Goal: Task Accomplishment & Management: Manage account settings

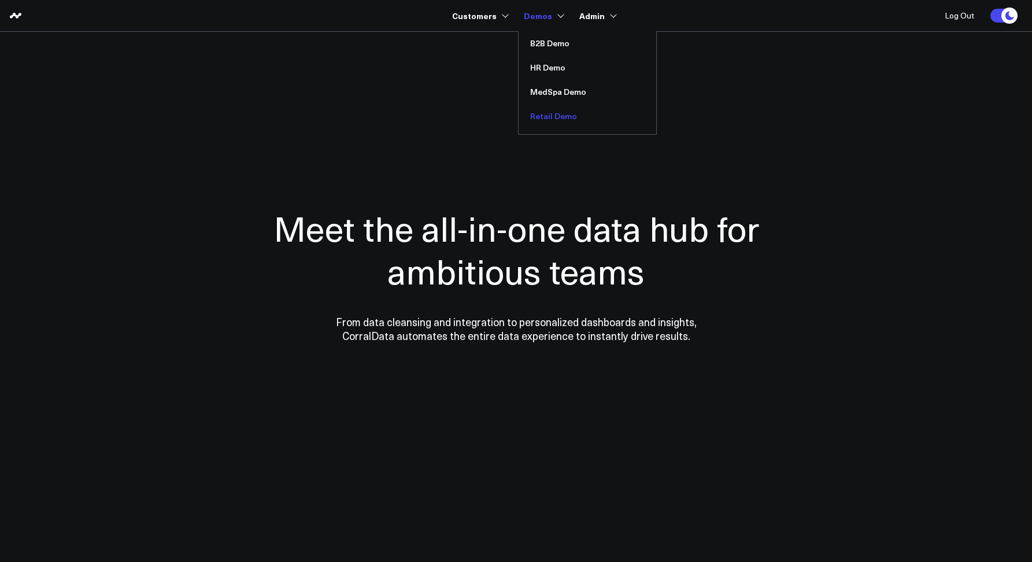
click at [546, 117] on link "Retail Demo" at bounding box center [588, 116] width 138 height 24
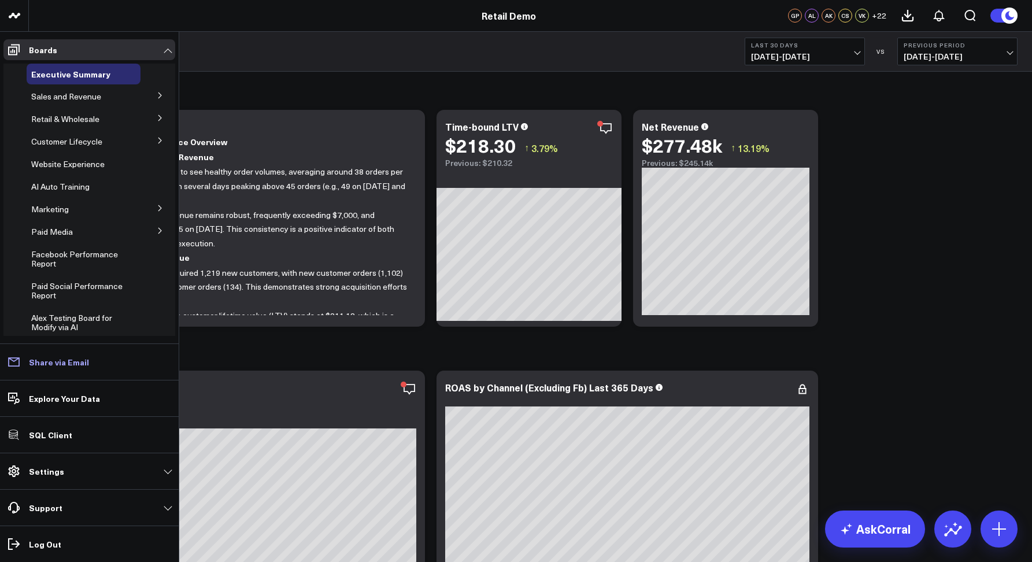
click at [40, 359] on p "Share via Email" at bounding box center [59, 361] width 60 height 9
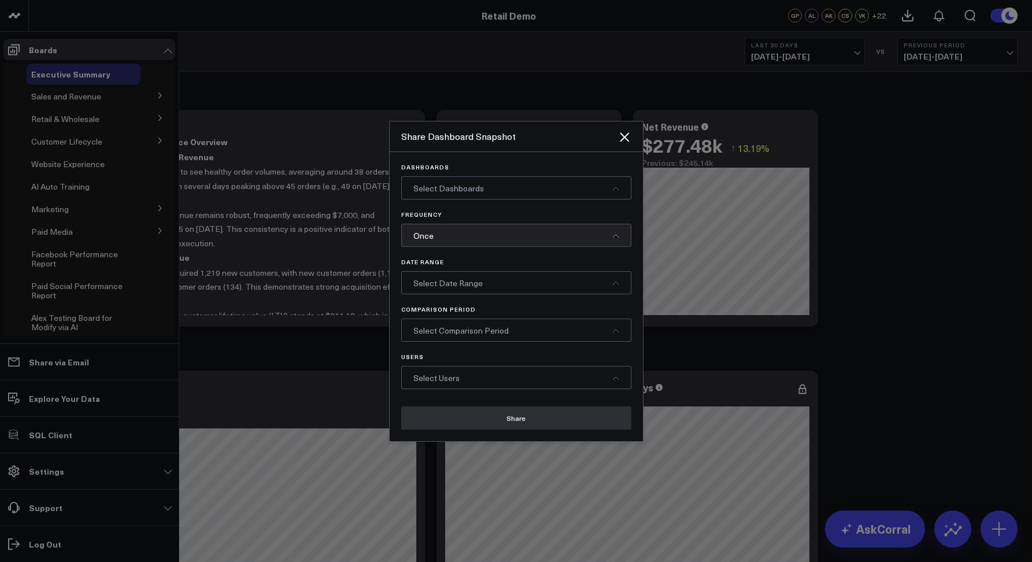
click at [421, 172] on div "Dashboards Select Dashboards" at bounding box center [516, 182] width 230 height 36
click at [419, 179] on div "Select Dashboards" at bounding box center [516, 187] width 230 height 23
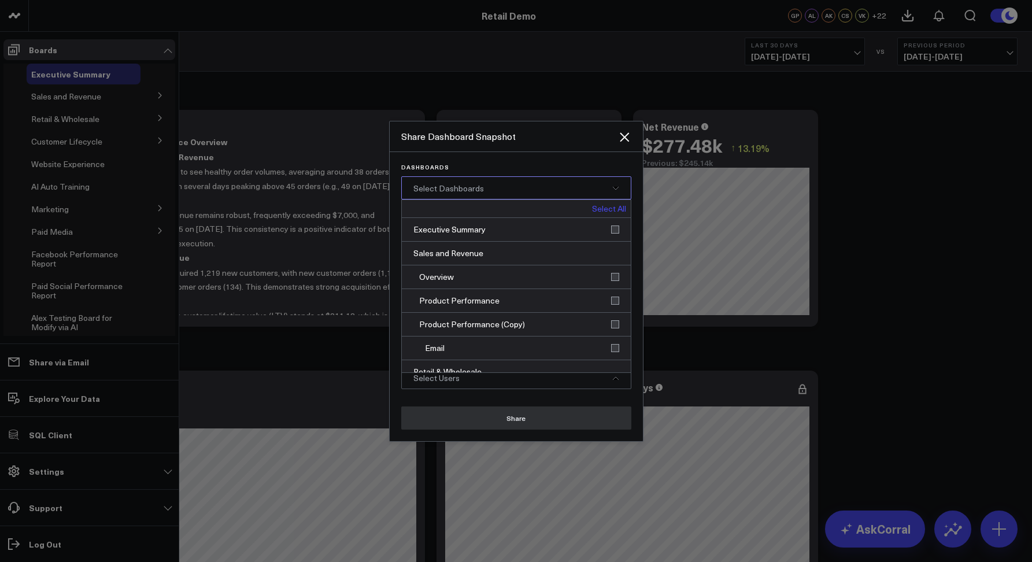
drag, startPoint x: 424, startPoint y: 189, endPoint x: 430, endPoint y: 190, distance: 5.8
click at [424, 189] on span "Select Dashboards" at bounding box center [448, 188] width 71 height 11
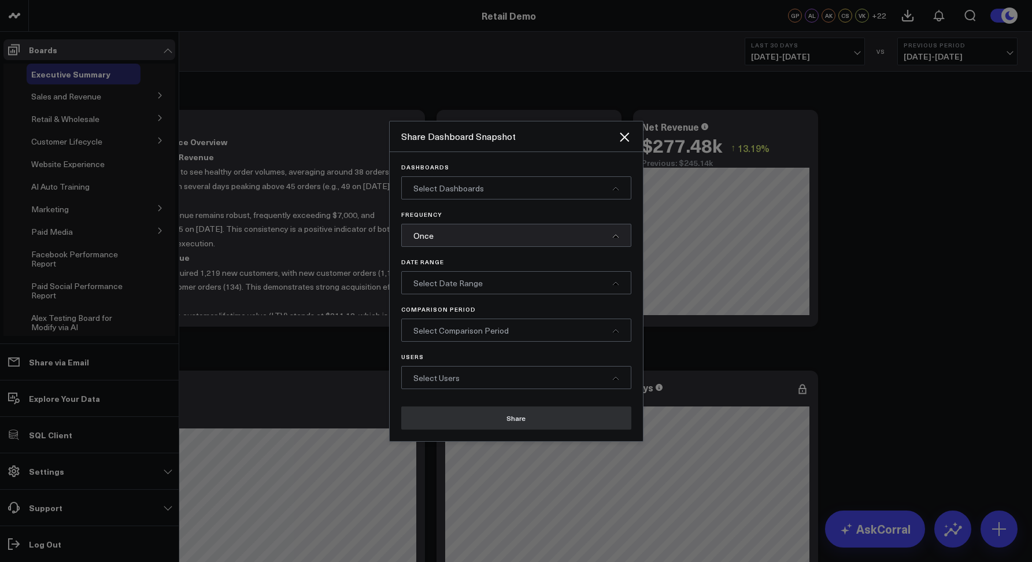
click at [443, 234] on div "Once" at bounding box center [516, 235] width 230 height 23
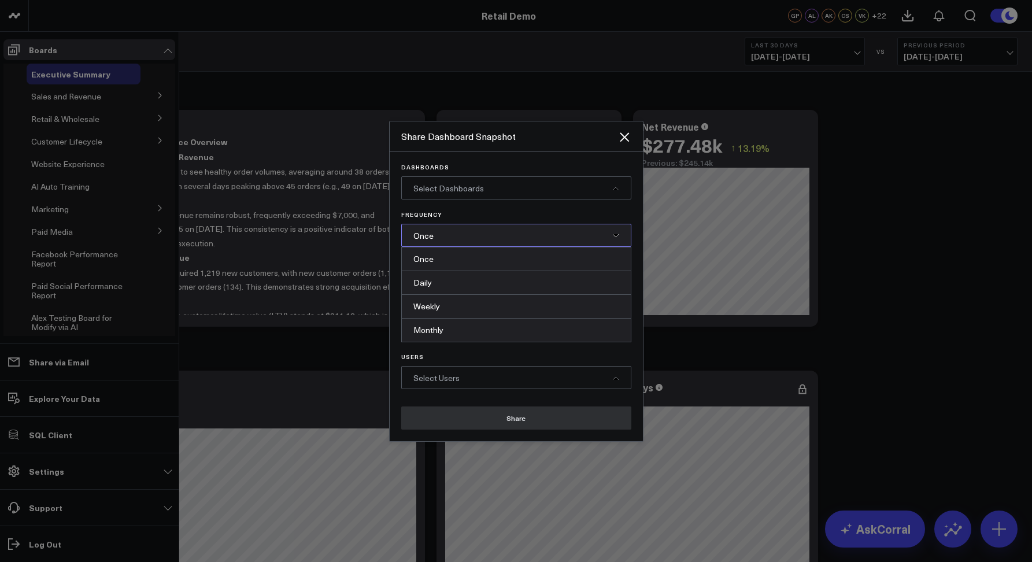
click at [438, 229] on div "Once" at bounding box center [516, 235] width 230 height 23
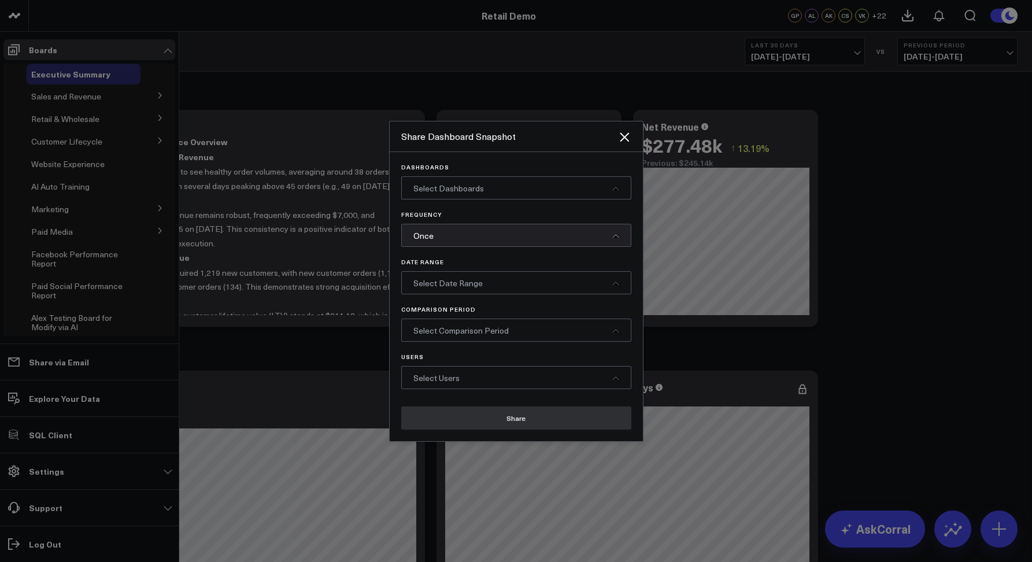
click at [434, 287] on span "Select Date Range" at bounding box center [447, 282] width 69 height 11
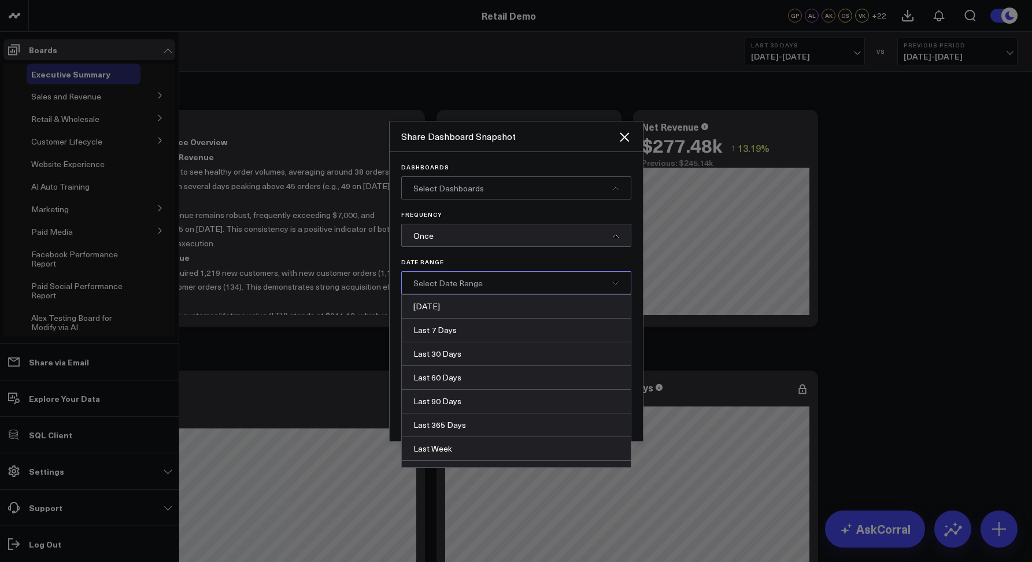
click at [428, 291] on div "Select Date Range" at bounding box center [516, 282] width 230 height 23
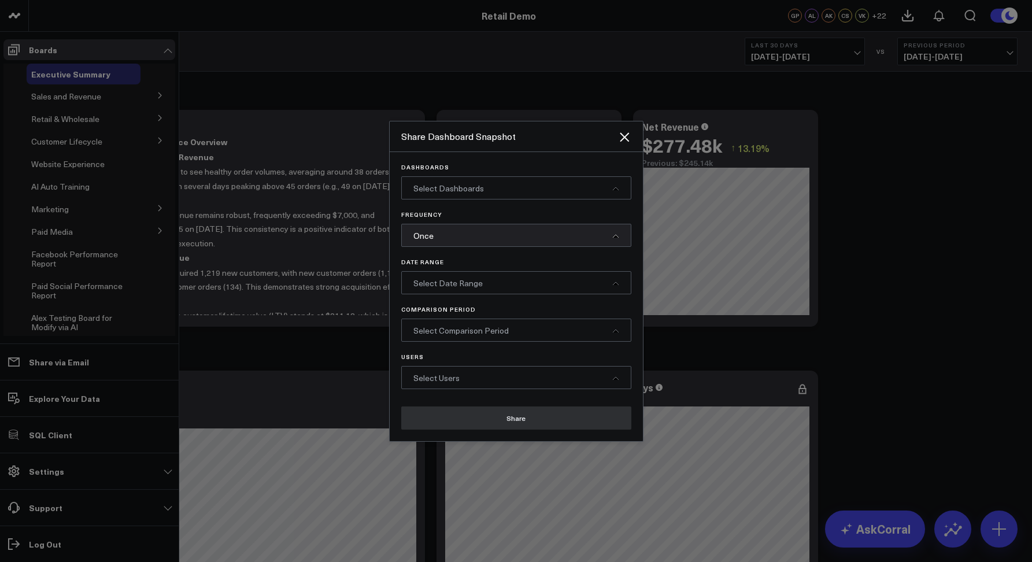
click at [428, 336] on div "Select Comparison Period" at bounding box center [516, 330] width 230 height 23
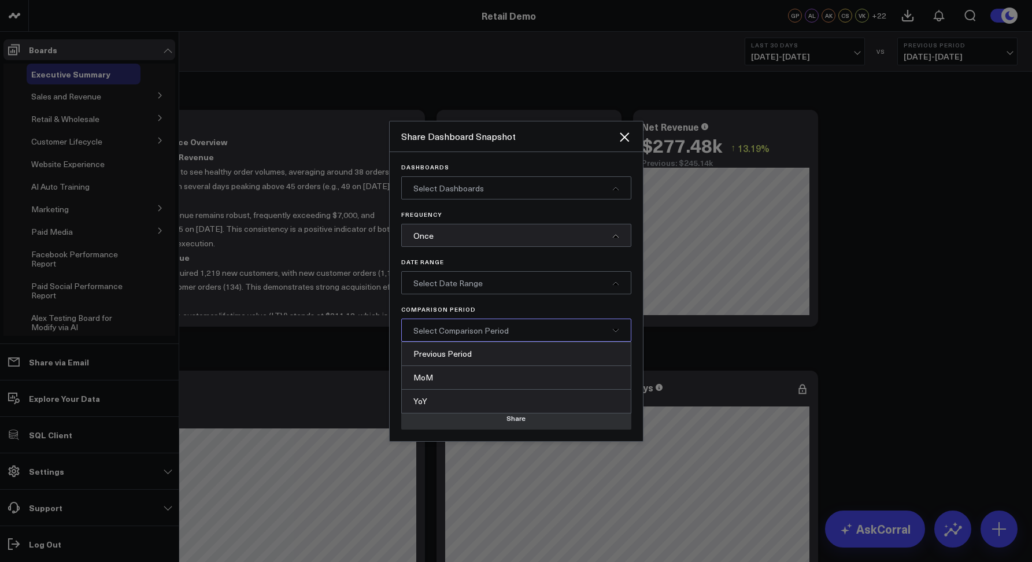
click at [427, 333] on span "Select Comparison Period" at bounding box center [460, 330] width 95 height 11
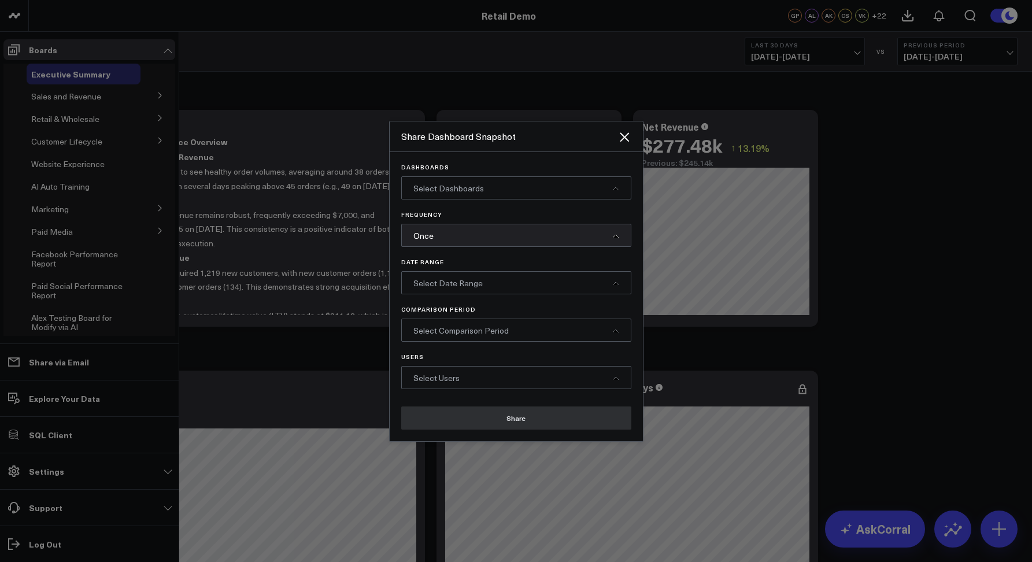
click at [416, 378] on span "Select Users" at bounding box center [436, 377] width 46 height 11
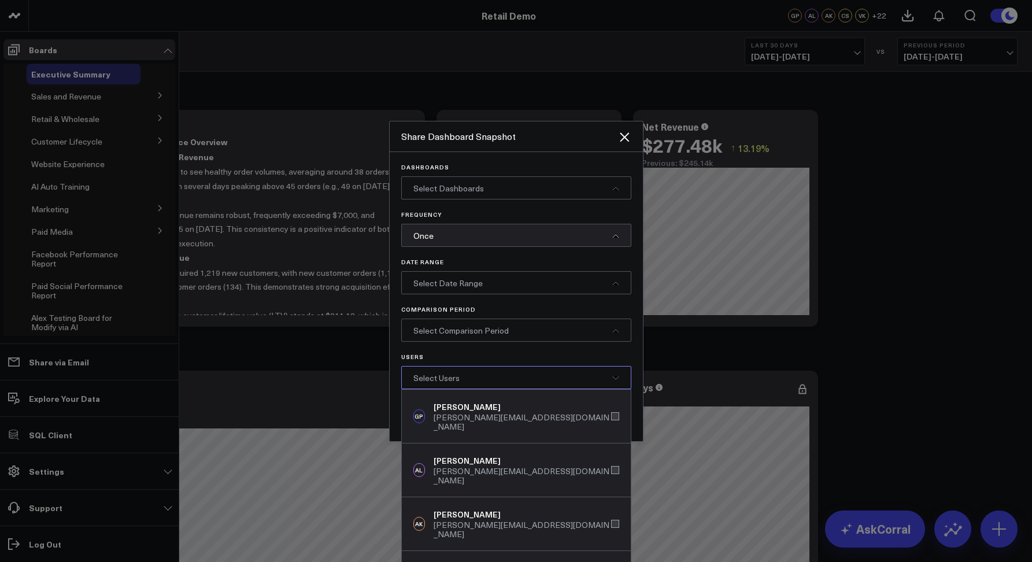
click at [420, 369] on div "Select Users" at bounding box center [516, 377] width 230 height 23
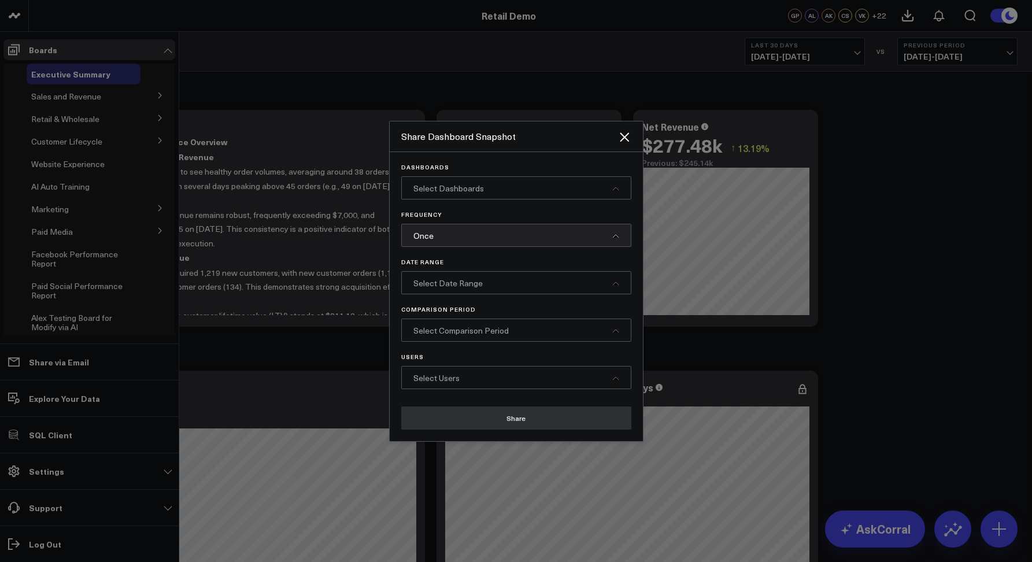
click at [435, 243] on div "Once" at bounding box center [516, 235] width 230 height 23
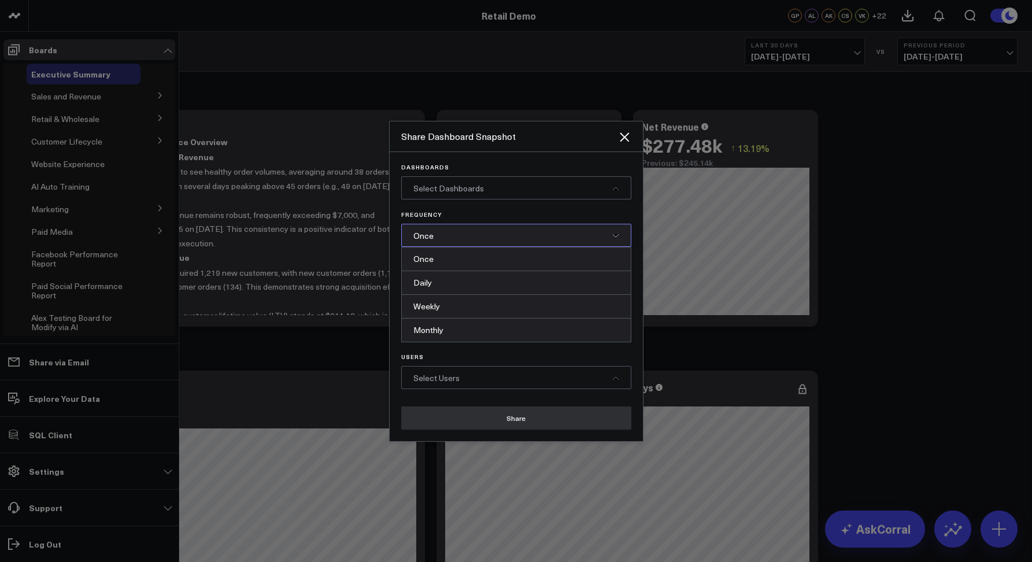
click at [482, 350] on div "Dashboards Select Dashboards Frequency Once Once Daily Weekly Monthly Date Rang…" at bounding box center [516, 276] width 230 height 225
click at [481, 235] on div "Once" at bounding box center [516, 235] width 230 height 23
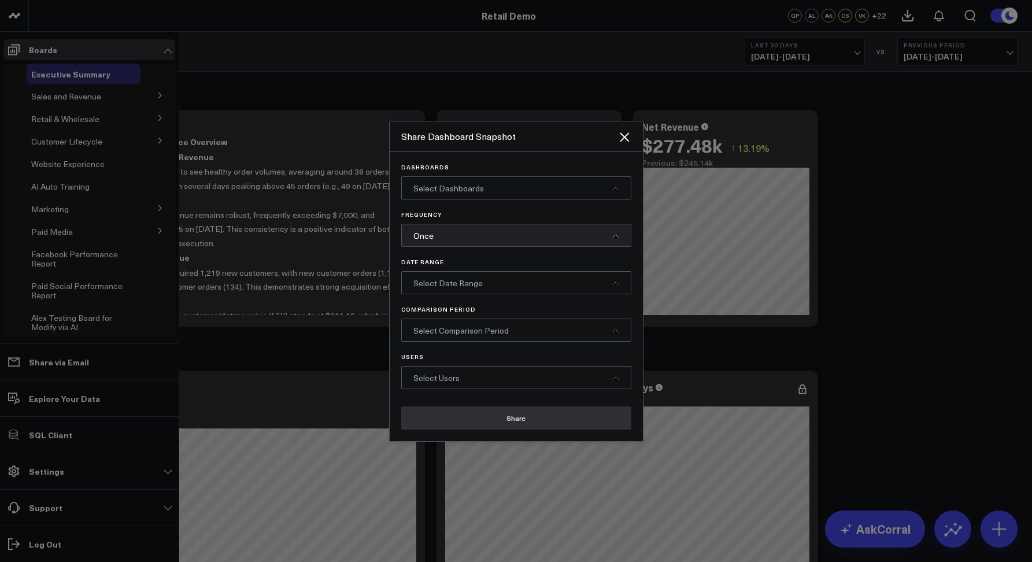
click at [450, 384] on div "Select Users" at bounding box center [516, 377] width 230 height 23
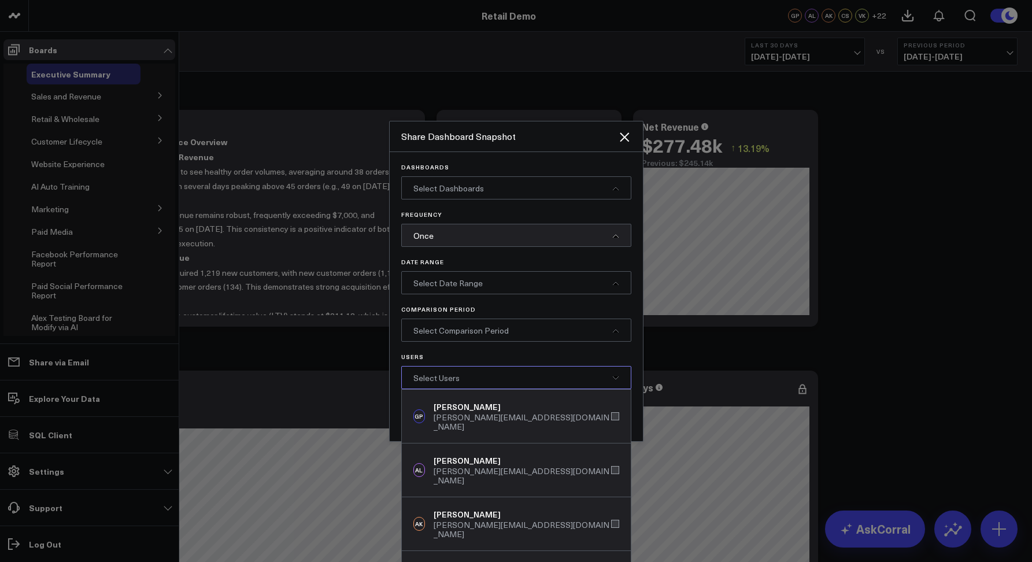
click at [443, 374] on span "Select Users" at bounding box center [436, 377] width 46 height 11
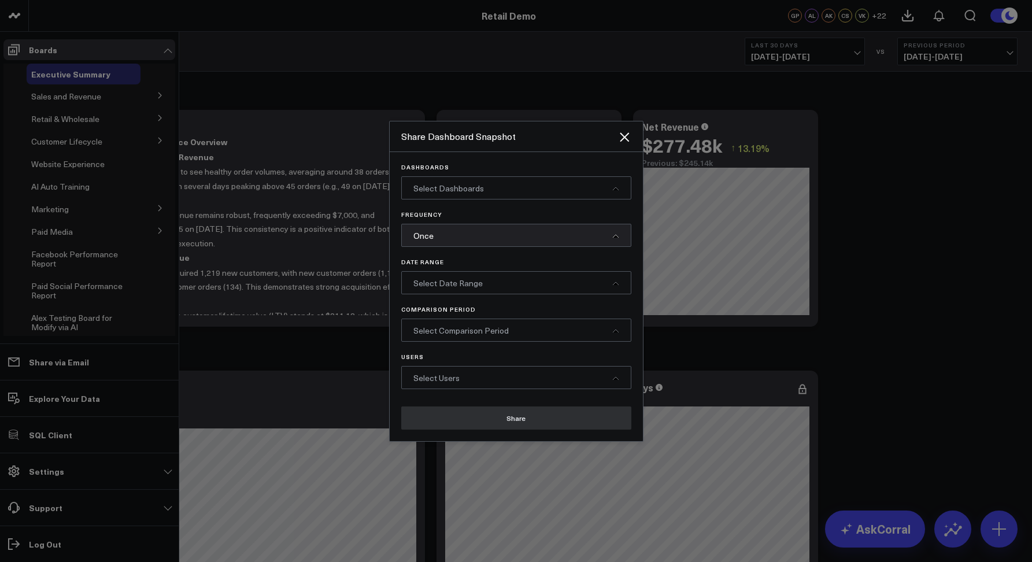
click at [890, 325] on div at bounding box center [516, 281] width 1032 height 562
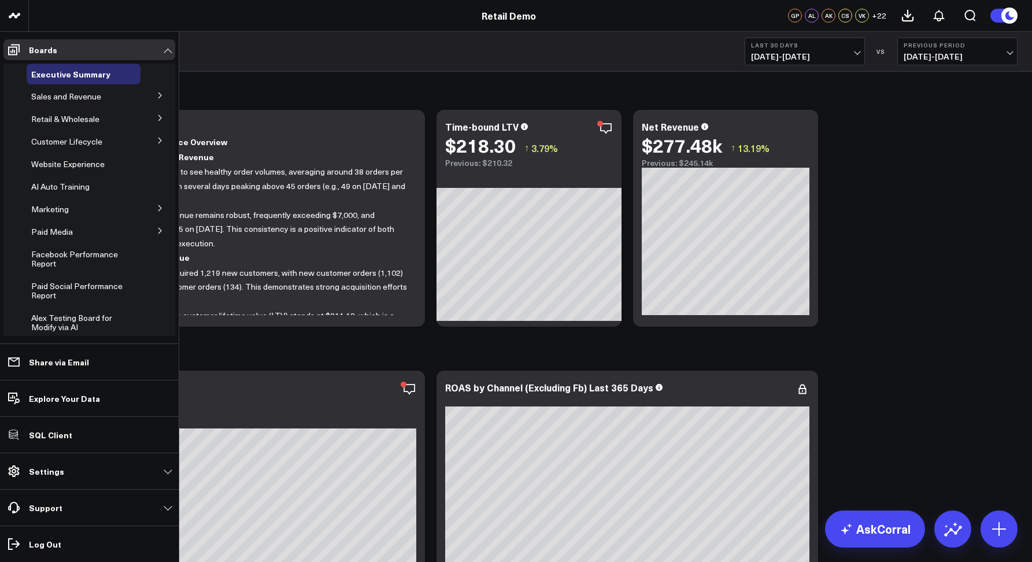
drag, startPoint x: 901, startPoint y: 445, endPoint x: 911, endPoint y: 482, distance: 38.4
click at [944, 512] on div at bounding box center [952, 528] width 37 height 37
click at [947, 519] on button at bounding box center [952, 528] width 37 height 37
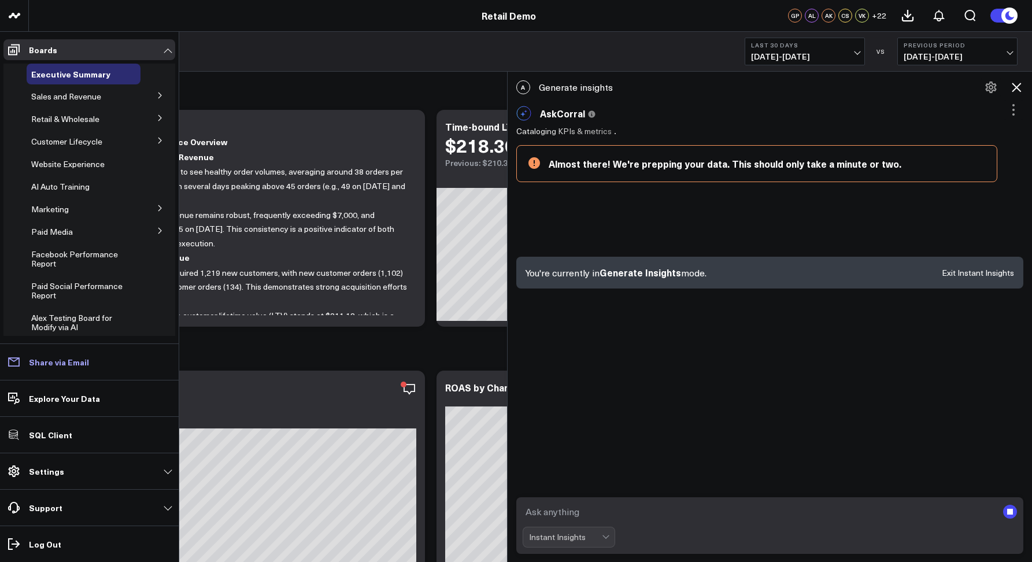
click at [41, 367] on p "Share via Email" at bounding box center [59, 361] width 60 height 9
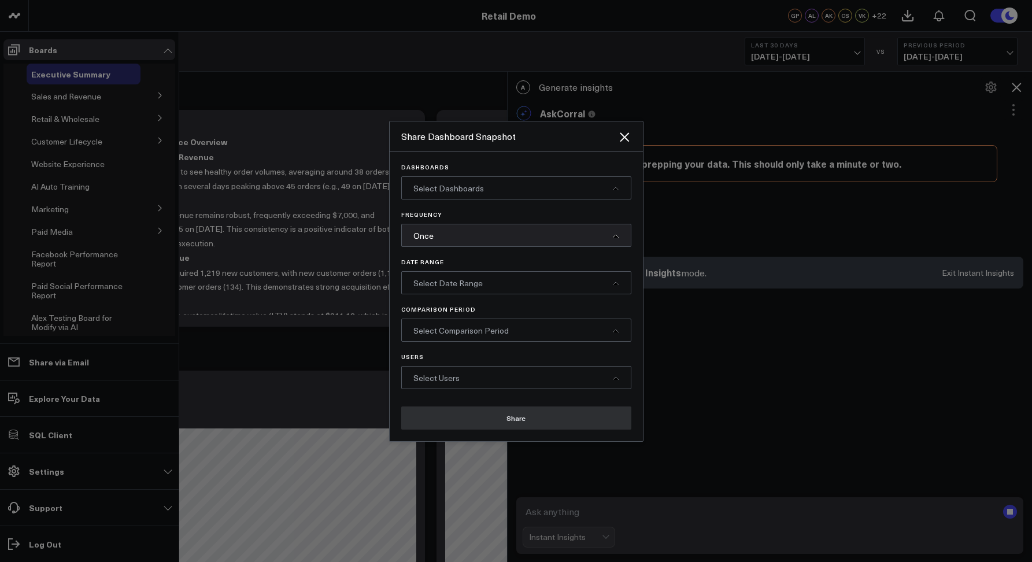
click at [431, 187] on span "Select Dashboards" at bounding box center [448, 188] width 71 height 11
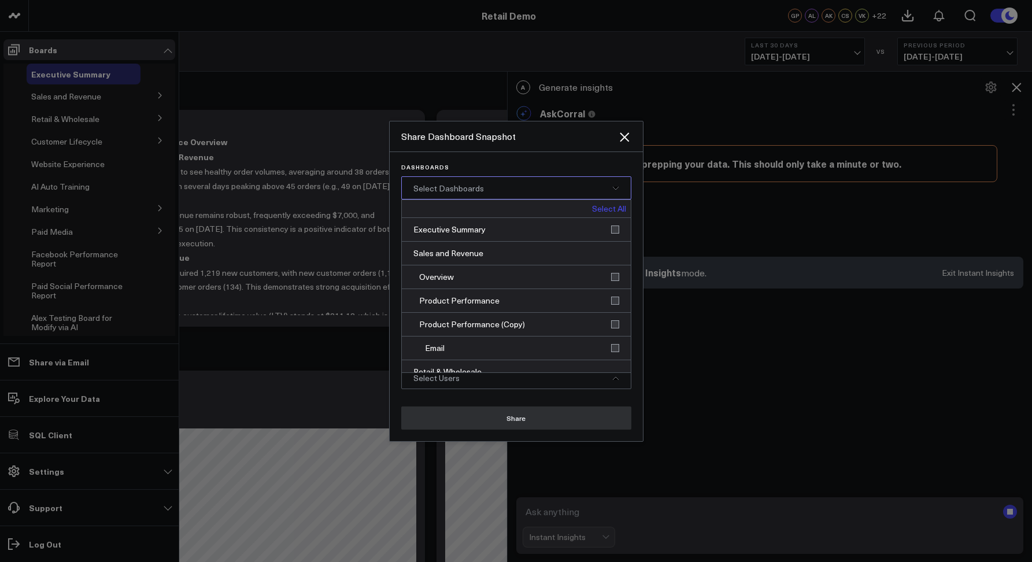
click at [477, 169] on p "Dashboards" at bounding box center [516, 167] width 230 height 7
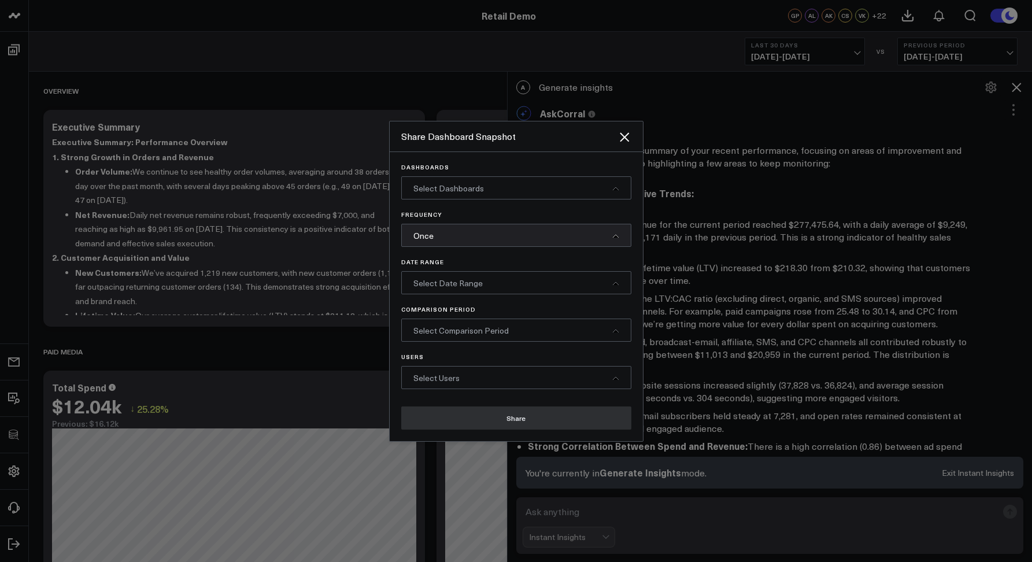
scroll to position [464, 0]
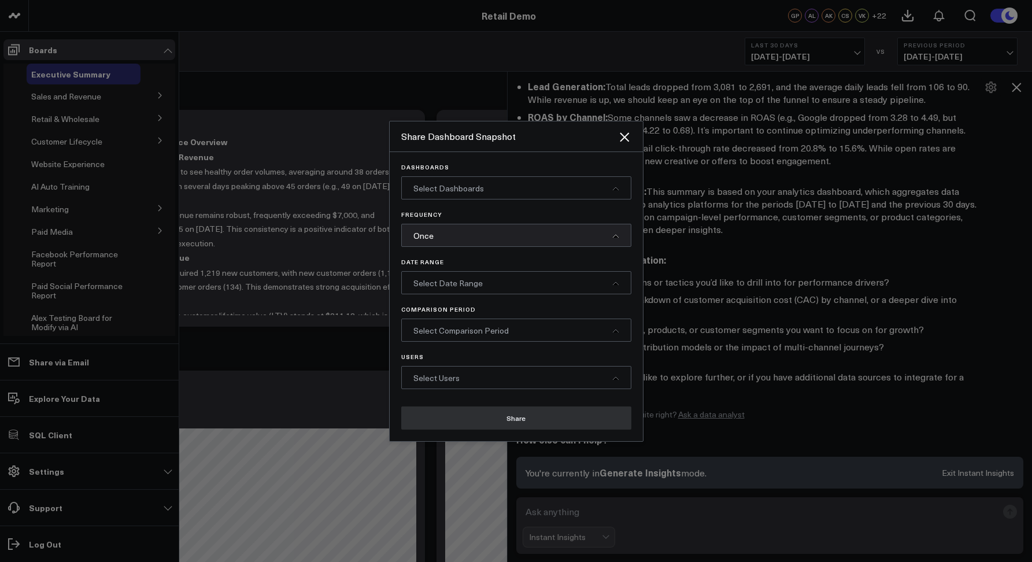
click at [532, 72] on div at bounding box center [516, 281] width 1032 height 562
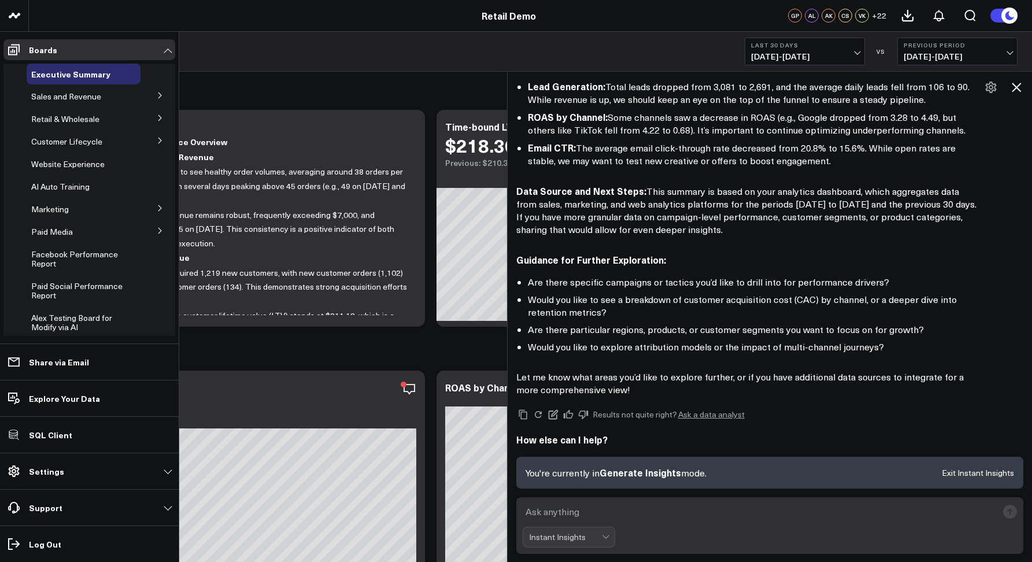
drag, startPoint x: 1019, startPoint y: 83, endPoint x: 0, endPoint y: 119, distance: 1019.8
click at [1018, 83] on icon at bounding box center [1016, 87] width 14 height 14
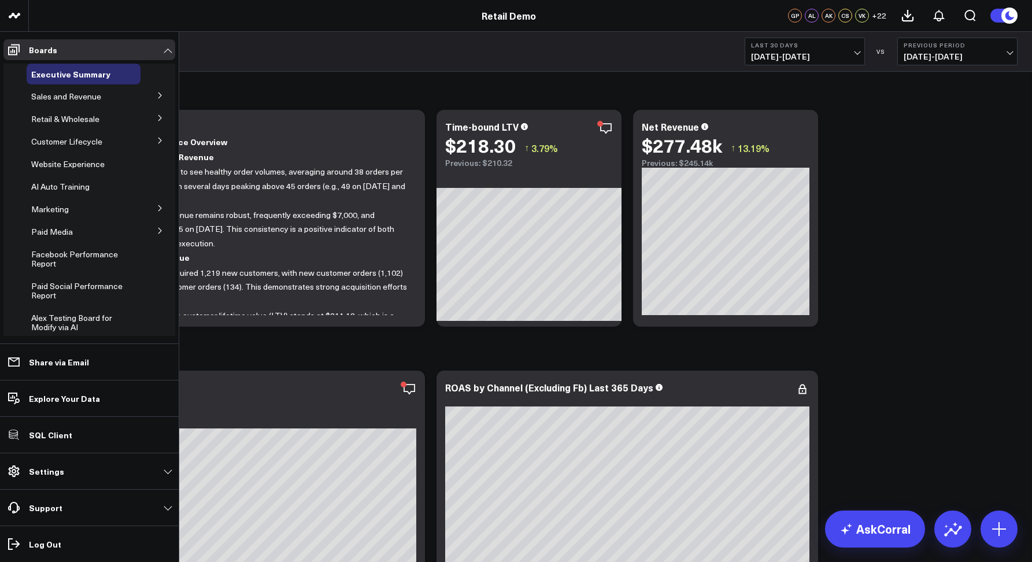
scroll to position [433, 0]
click at [46, 370] on link "Share via Email" at bounding box center [89, 361] width 172 height 21
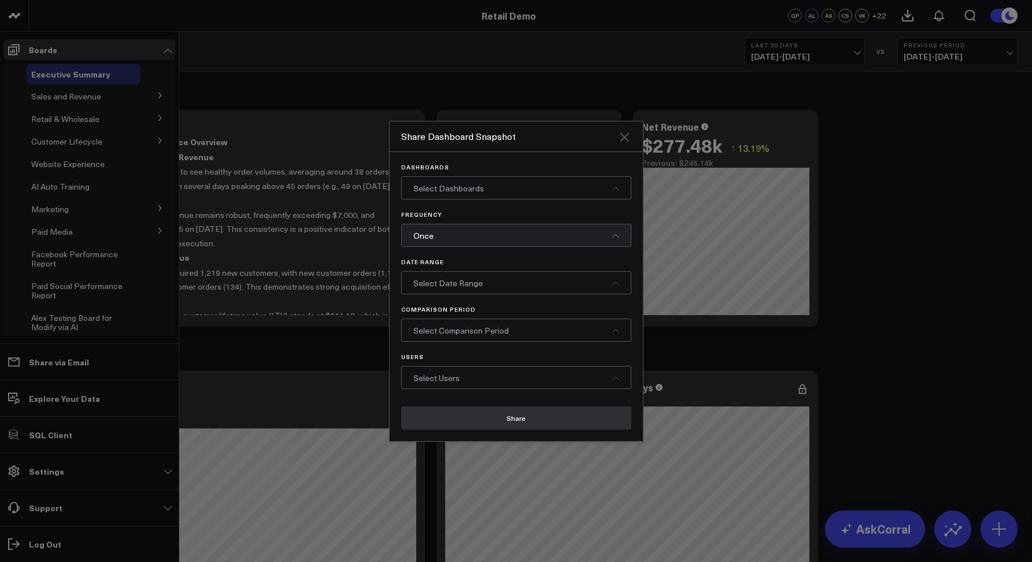
click at [624, 138] on icon "Close" at bounding box center [624, 137] width 14 height 14
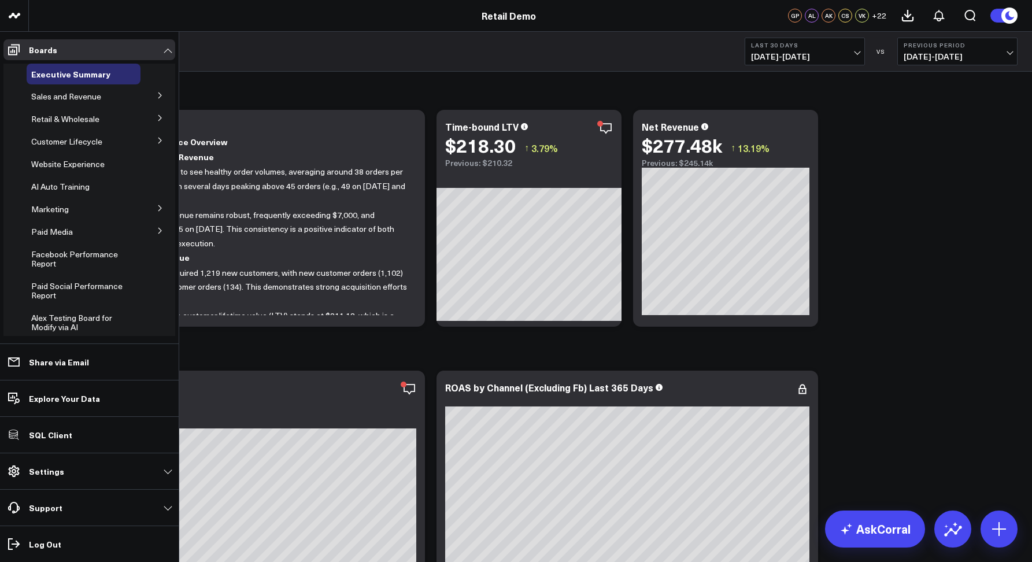
click at [447, 60] on div "Executive Summary Last 30 Days 08/24/25 - 09/22/25 VS Previous Period 07/25/25 …" at bounding box center [530, 52] width 1003 height 40
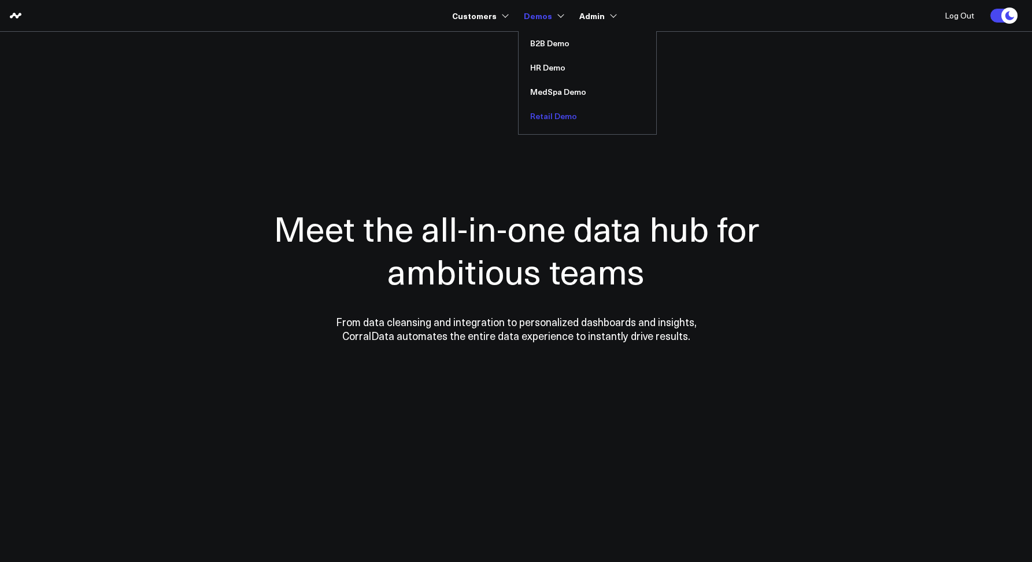
click at [545, 119] on link "Retail Demo" at bounding box center [588, 116] width 138 height 24
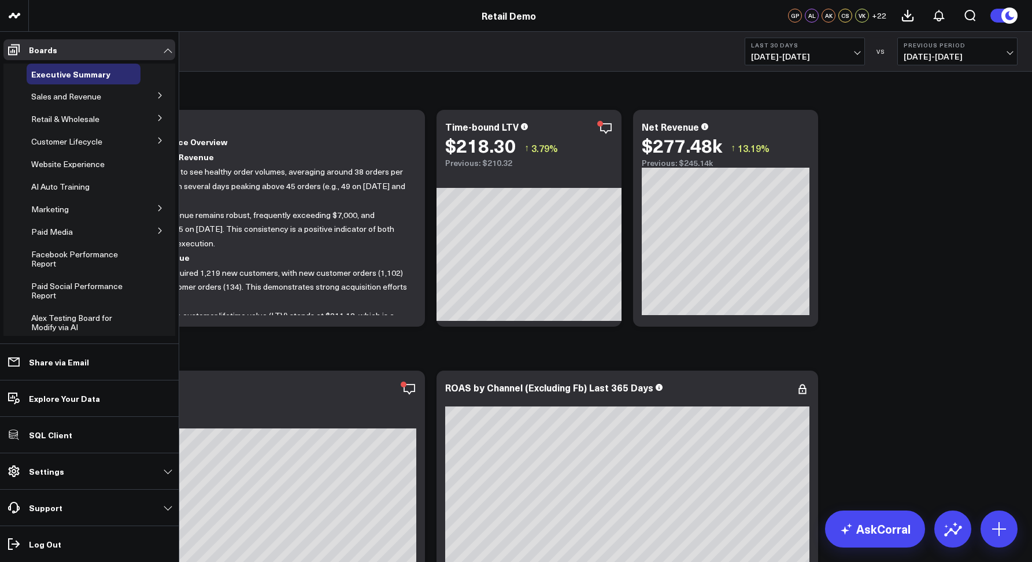
click at [50, 482] on li "Settings Custom Instructions Manage AI Metadata Manage Widgets Manage Datasets …" at bounding box center [89, 471] width 179 height 36
click at [50, 469] on p "Settings" at bounding box center [46, 471] width 35 height 9
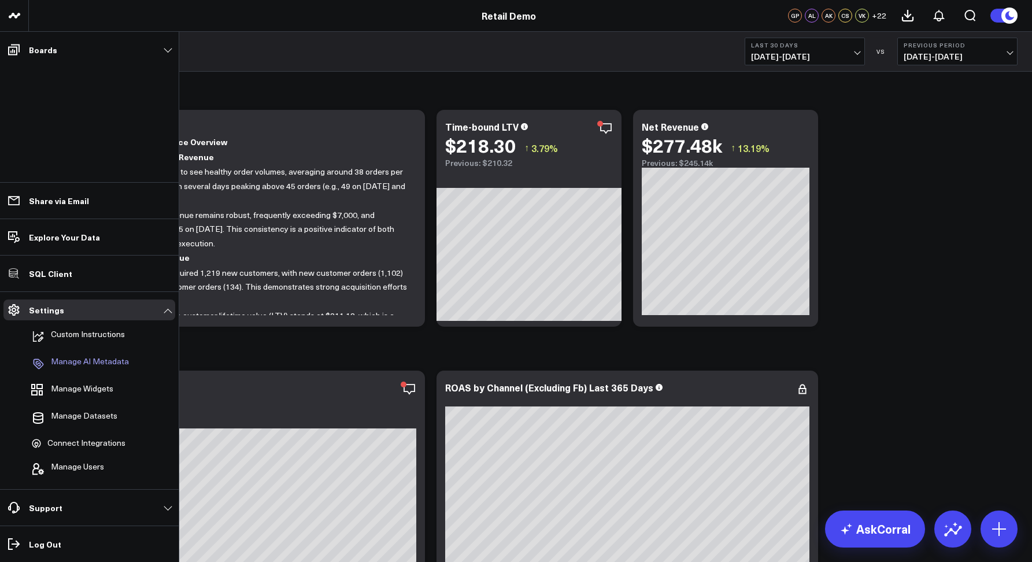
click at [79, 366] on p "Manage AI Metadata" at bounding box center [90, 364] width 78 height 14
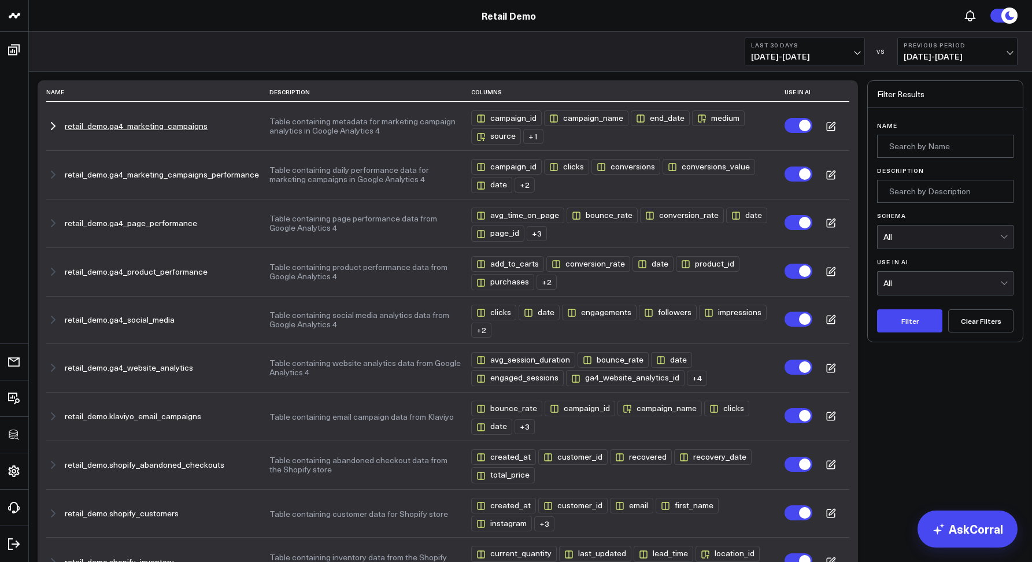
click at [54, 123] on icon "button" at bounding box center [53, 126] width 14 height 14
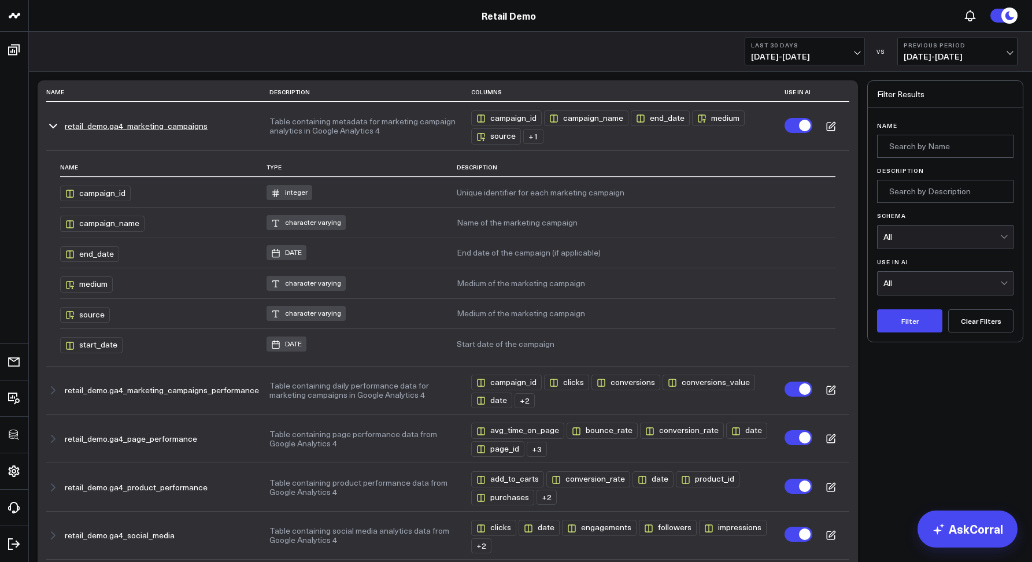
click at [54, 125] on icon "button" at bounding box center [53, 126] width 14 height 14
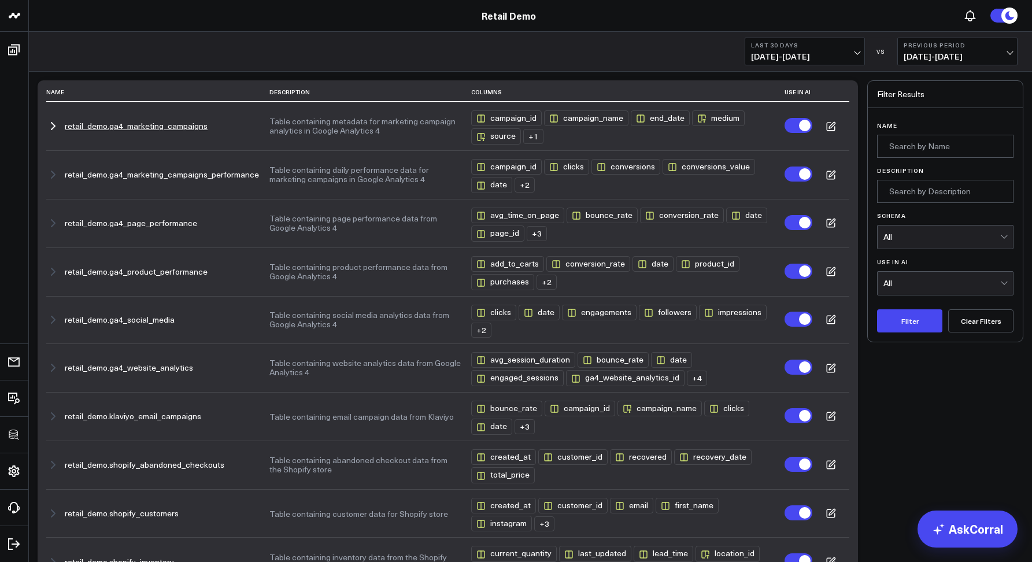
click at [54, 125] on icon "button" at bounding box center [52, 126] width 3 height 7
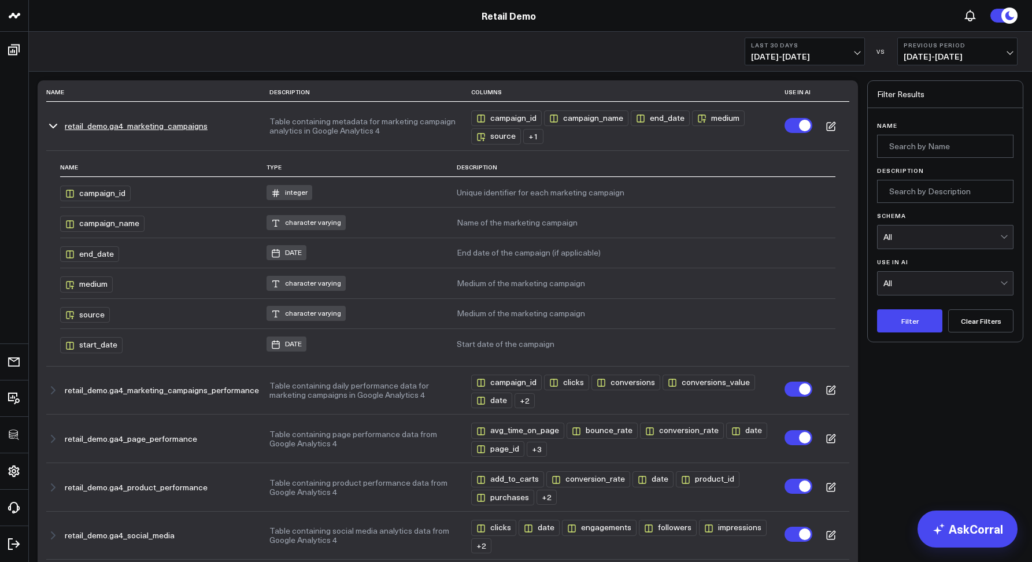
click at [830, 128] on icon at bounding box center [831, 126] width 10 height 10
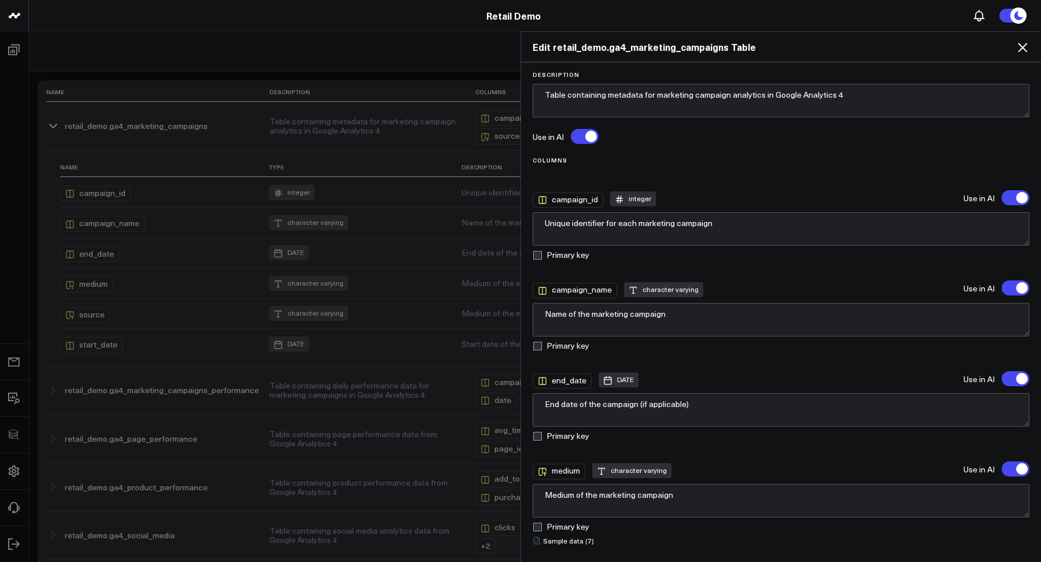
click at [599, 131] on div "Use in AI Use in AI" at bounding box center [780, 137] width 497 height 16
click at [580, 145] on form "Description Table containing metadata for marketing campaign analytics in Googl…" at bounding box center [781, 423] width 508 height 704
click at [580, 140] on label at bounding box center [585, 136] width 28 height 15
click at [571, 136] on input "Turn off Use in AI" at bounding box center [571, 136] width 0 height 0
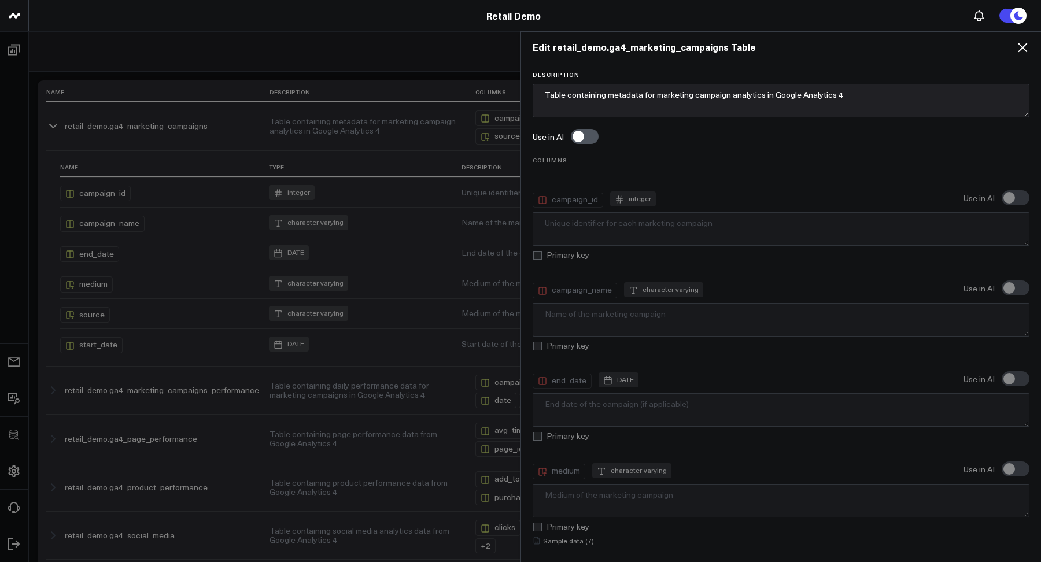
click at [580, 140] on label at bounding box center [585, 136] width 28 height 15
click at [571, 136] on input "Turn on Use in AI" at bounding box center [571, 136] width 0 height 0
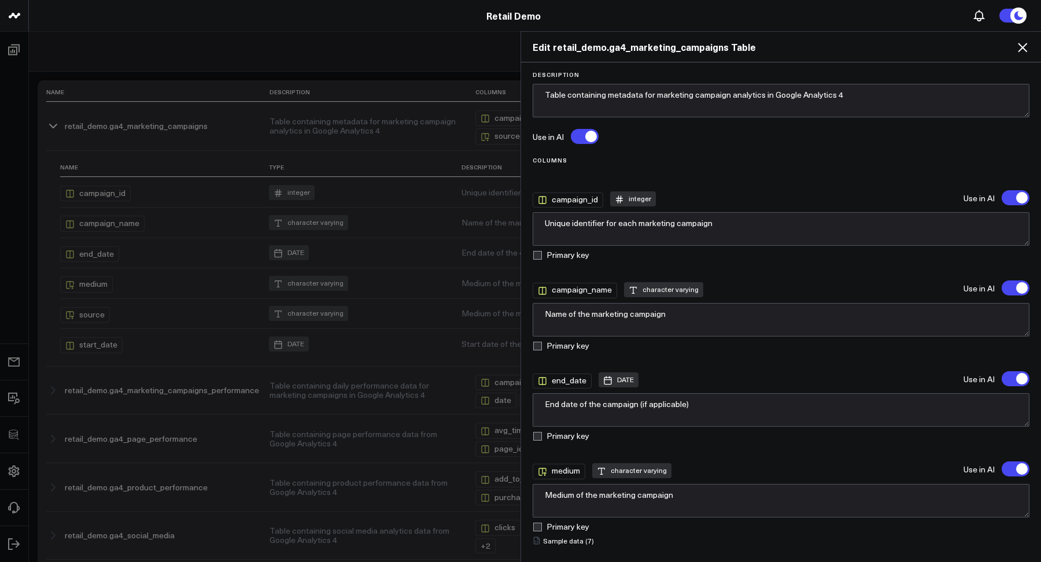
click at [1017, 51] on icon at bounding box center [1022, 47] width 14 height 14
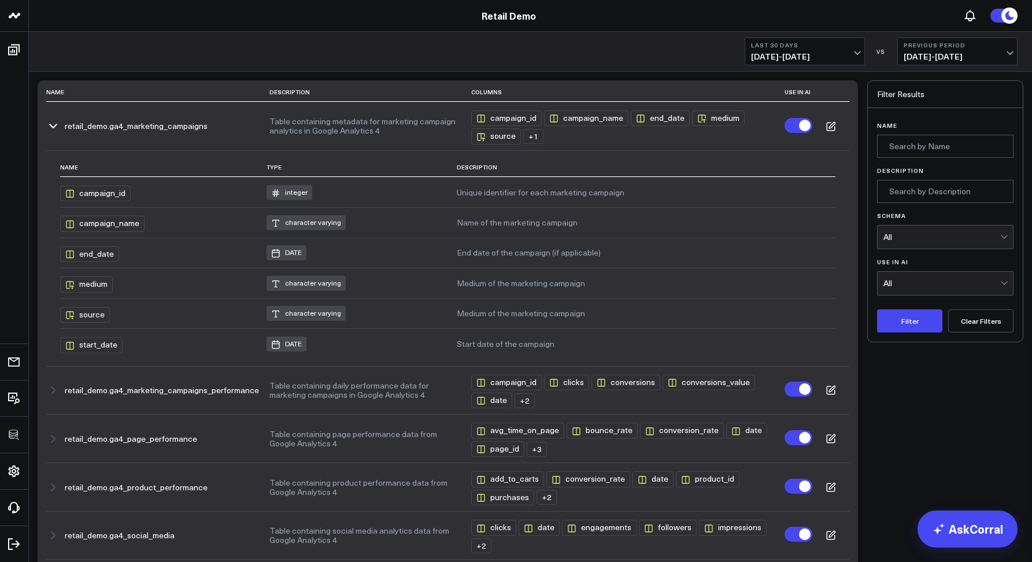
click at [47, 127] on icon "button" at bounding box center [53, 126] width 14 height 14
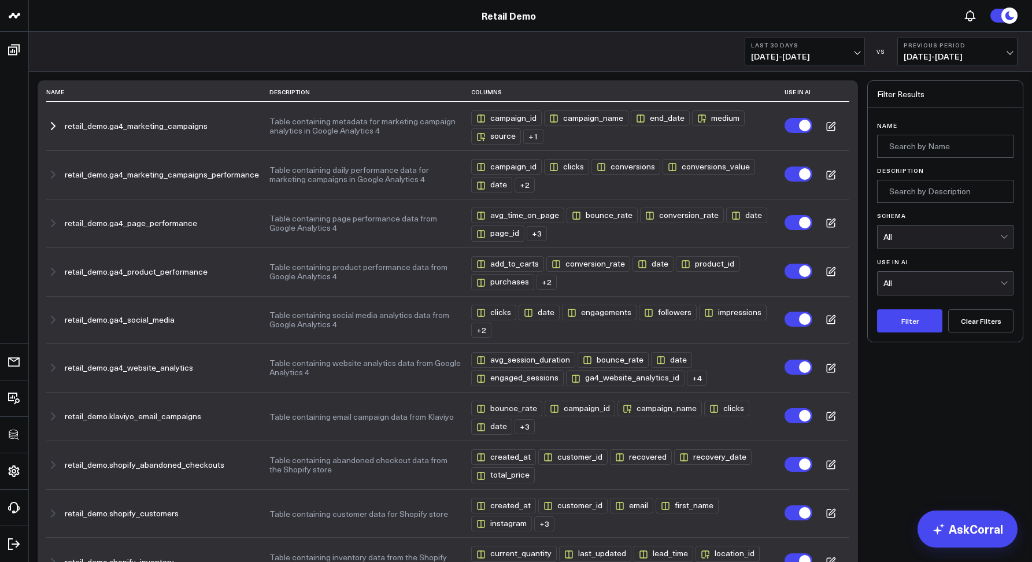
click at [55, 121] on icon "button" at bounding box center [53, 126] width 14 height 14
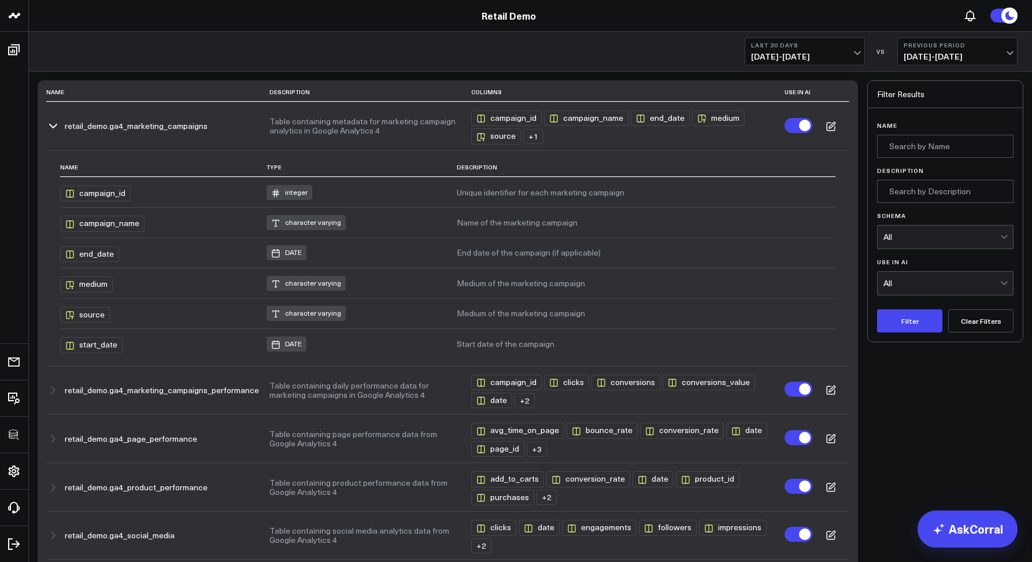
click at [50, 117] on td "retail_demo.ga4_marketing_campaigns" at bounding box center [157, 126] width 223 height 49
click at [50, 125] on icon "button" at bounding box center [53, 125] width 7 height 3
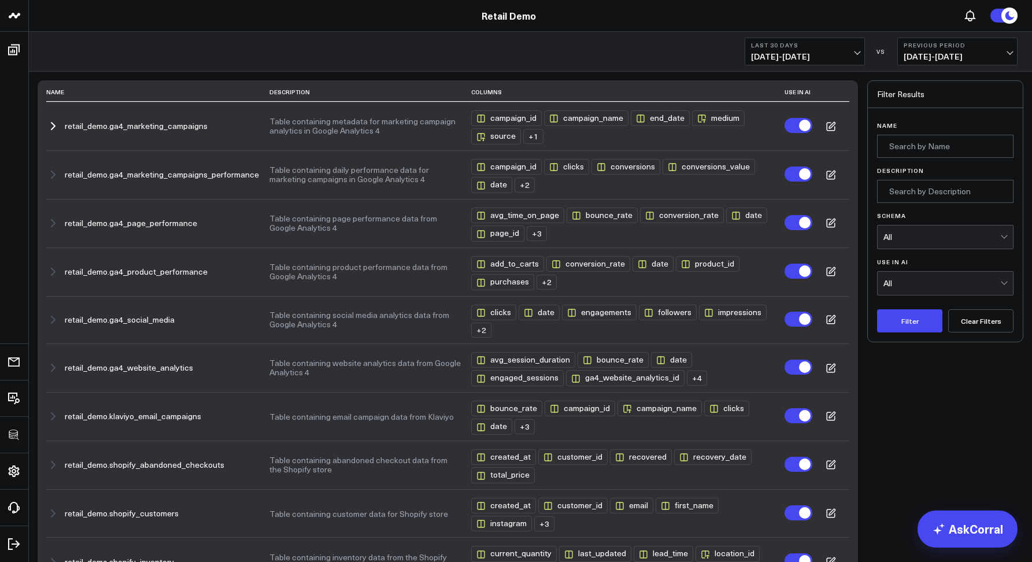
click at [55, 128] on icon "button" at bounding box center [53, 126] width 14 height 14
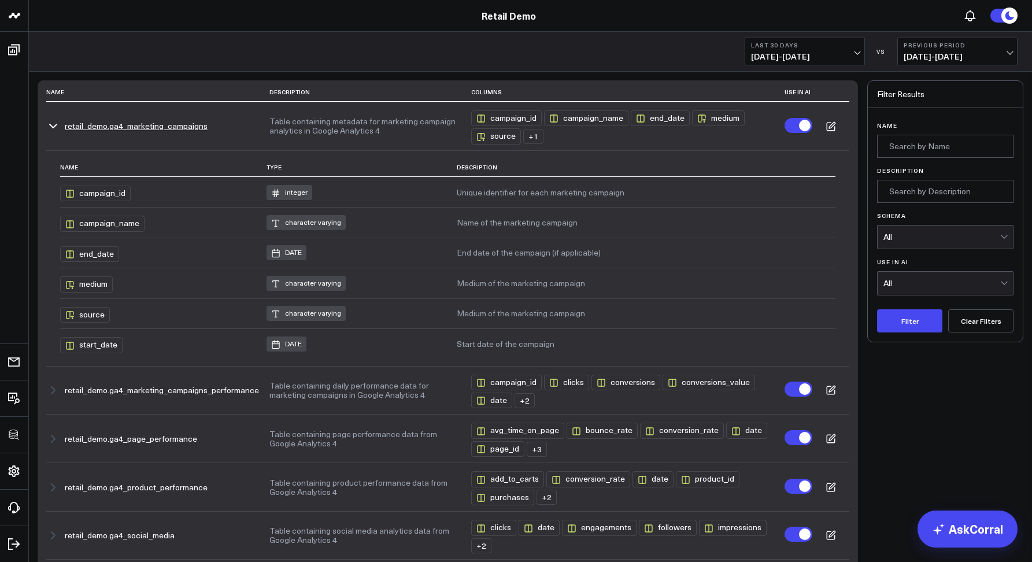
click at [829, 124] on icon at bounding box center [831, 126] width 10 height 10
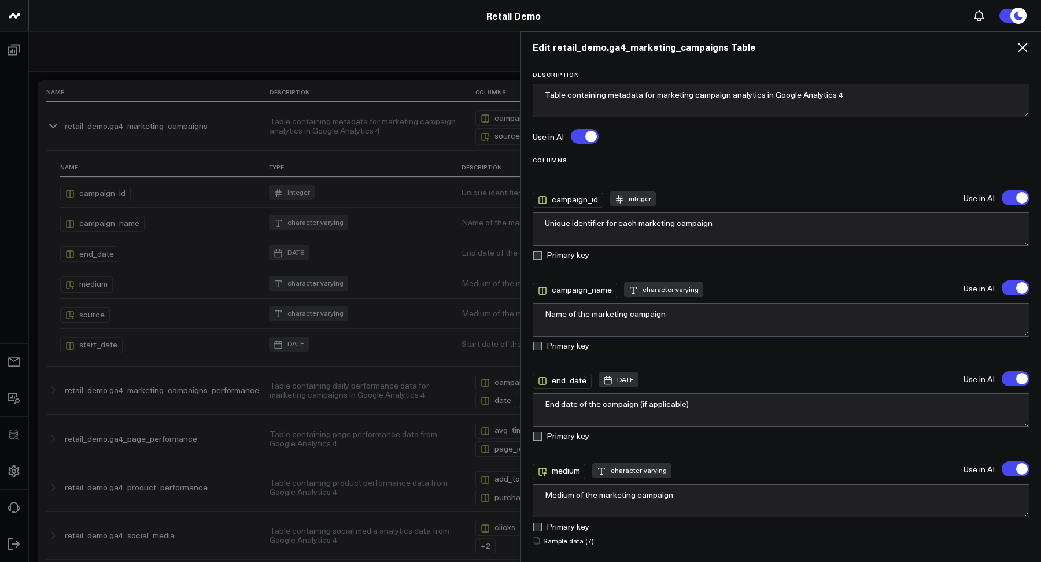
drag, startPoint x: 1012, startPoint y: 51, endPoint x: 1019, endPoint y: 51, distance: 6.9
click at [1015, 51] on div "Edit retail_demo.ga4_marketing_campaigns Table" at bounding box center [781, 47] width 520 height 31
click at [1020, 51] on icon at bounding box center [1022, 47] width 14 height 14
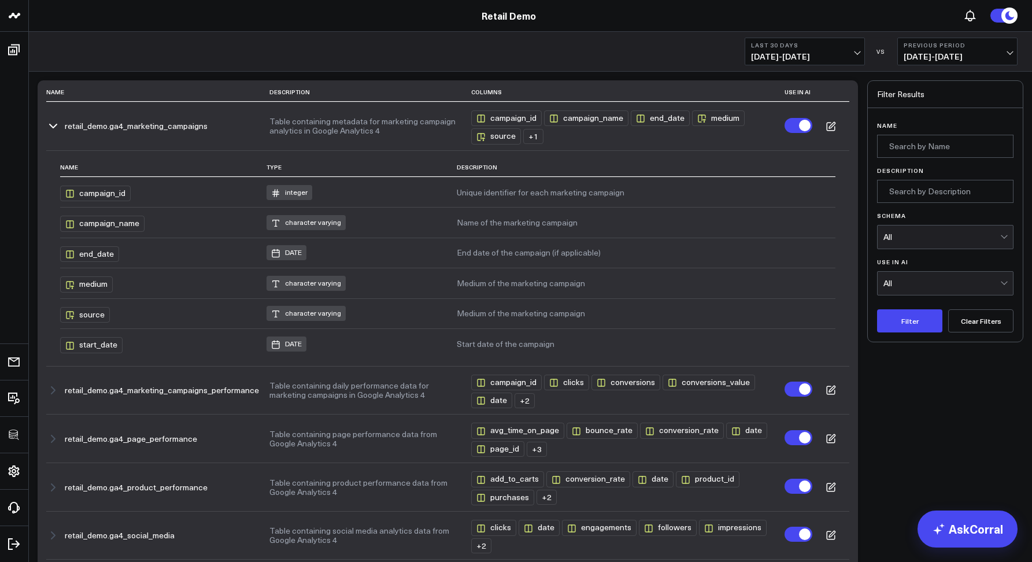
click at [49, 128] on icon "button" at bounding box center [53, 126] width 14 height 14
